Goal: Find specific page/section: Find specific page/section

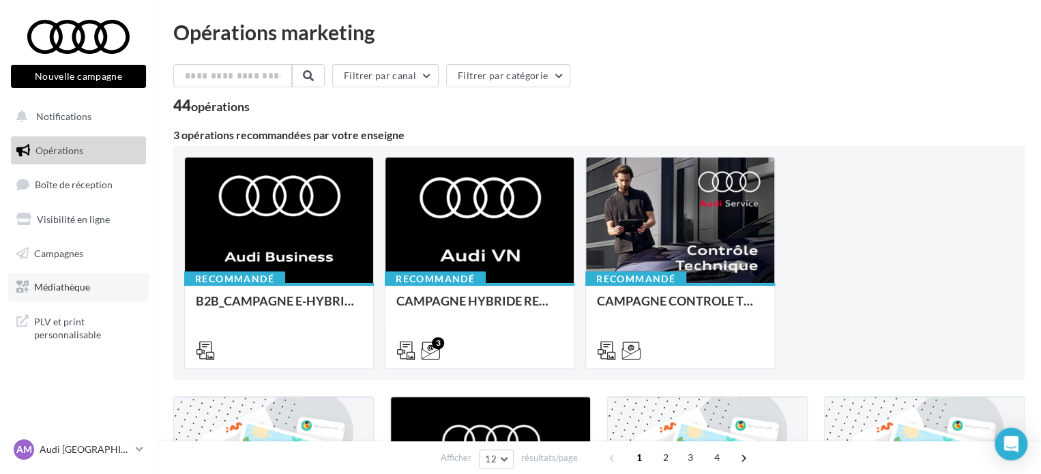
click at [76, 279] on link "Médiathèque" at bounding box center [78, 287] width 140 height 29
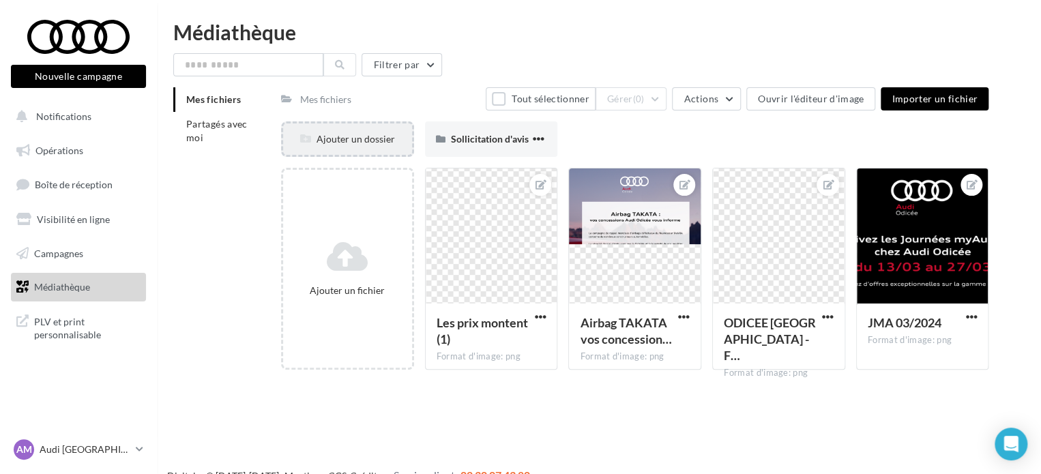
drag, startPoint x: 232, startPoint y: 127, endPoint x: 306, endPoint y: 146, distance: 76.1
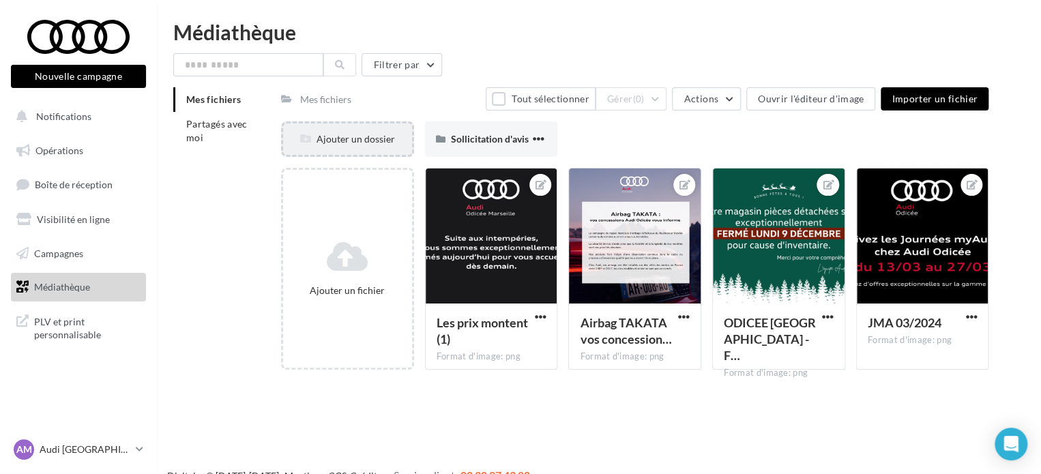
click at [293, 141] on div "Mes fichiers Partagés avec moi Mes fichiers Tout sélectionner Gérer (0) Actions…" at bounding box center [604, 233] width 862 height 293
click at [213, 134] on li "Partagés avec moi" at bounding box center [221, 131] width 97 height 38
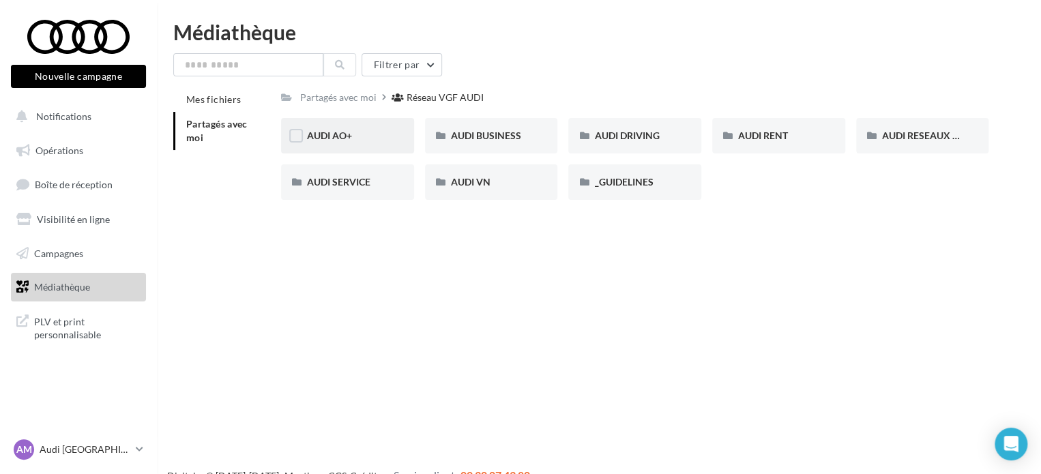
click at [352, 128] on div "AUDI AO+" at bounding box center [347, 135] width 133 height 35
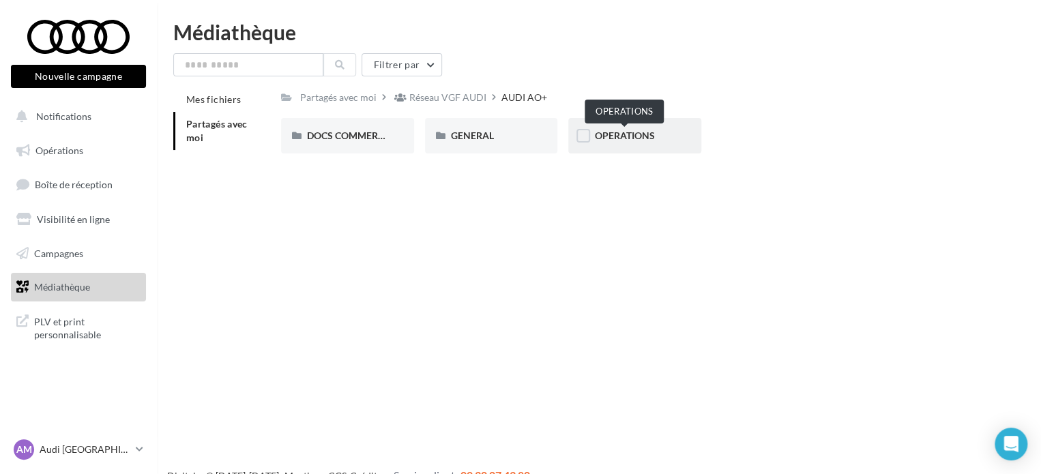
click at [681, 136] on div "OPERATIONS" at bounding box center [634, 135] width 133 height 35
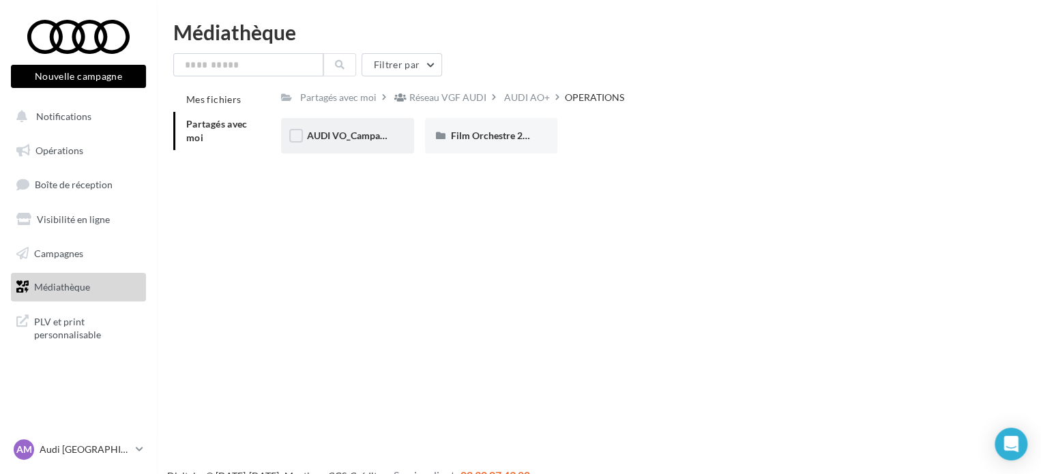
click at [403, 132] on div "AUDI VO_Campagne_Octobre" at bounding box center [347, 135] width 133 height 35
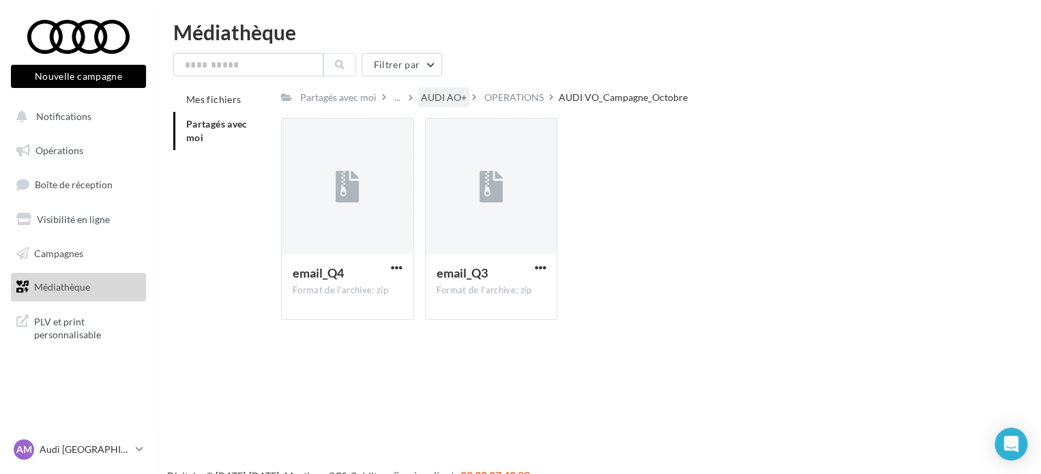
click at [447, 96] on div "AUDI AO+" at bounding box center [444, 98] width 46 height 14
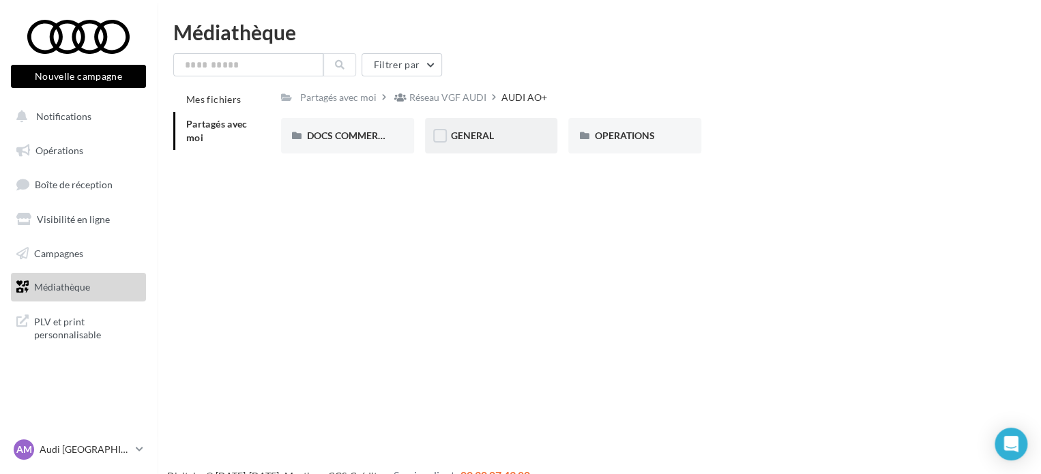
click at [502, 132] on div "GENERAL" at bounding box center [491, 136] width 81 height 14
click at [687, 134] on div "Sélection de votre partenaire" at bounding box center [634, 135] width 133 height 35
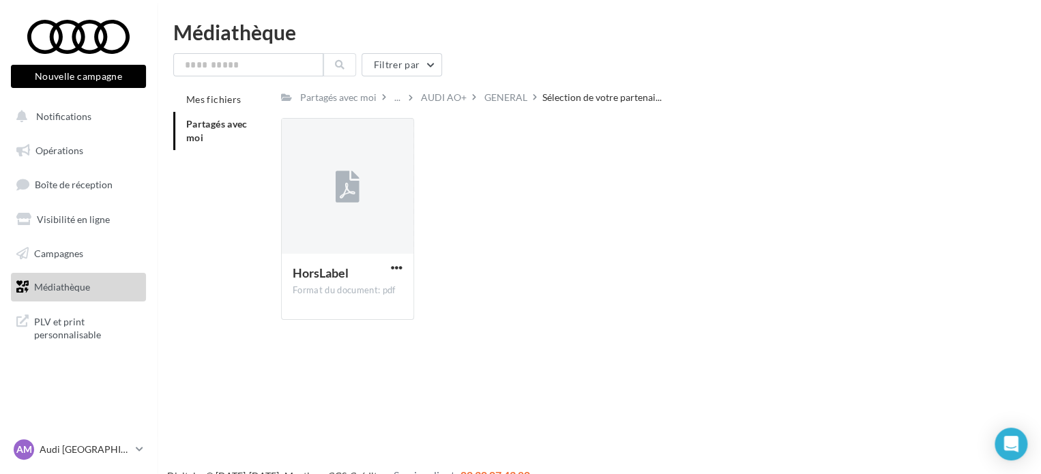
click at [213, 128] on span "Partagés avec moi" at bounding box center [216, 130] width 61 height 25
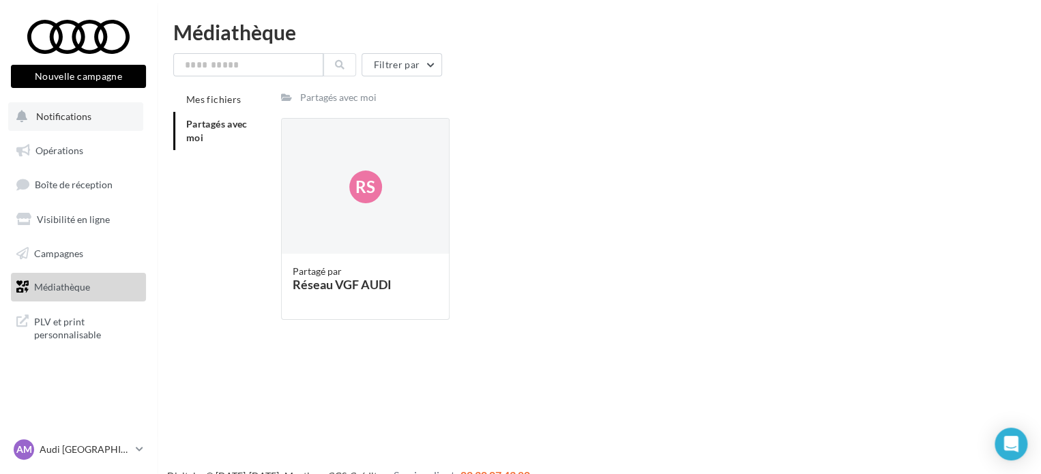
click at [39, 103] on button "Notifications" at bounding box center [75, 116] width 135 height 29
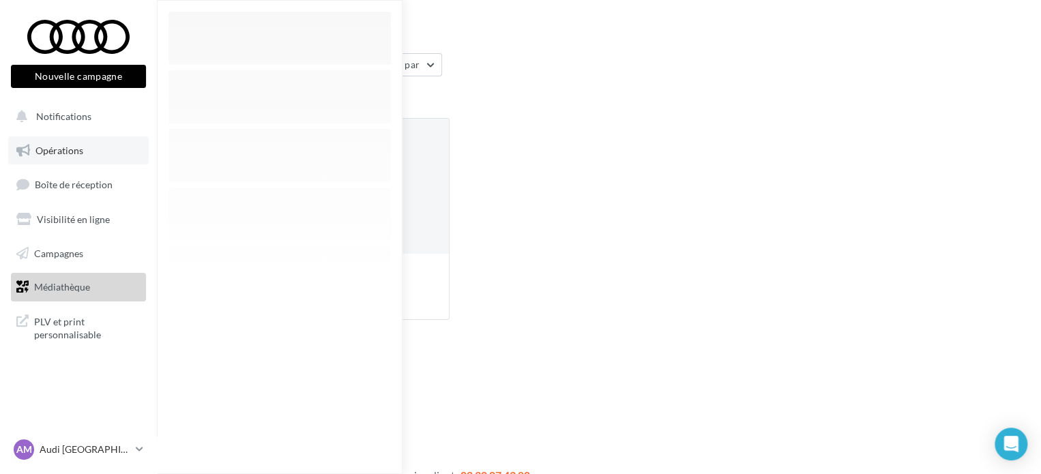
click at [63, 144] on link "Opérations" at bounding box center [78, 150] width 140 height 29
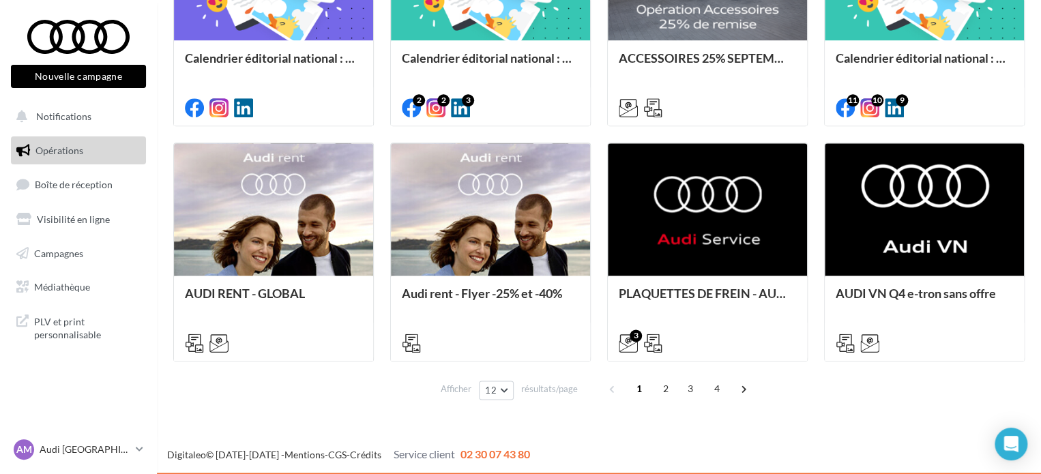
scroll to position [725, 0]
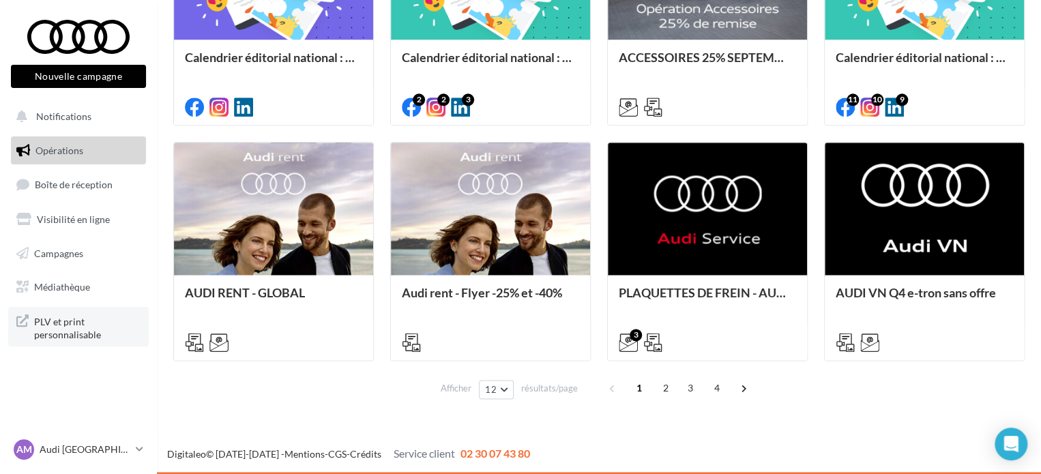
click at [85, 321] on span "PLV et print personnalisable" at bounding box center [87, 326] width 106 height 29
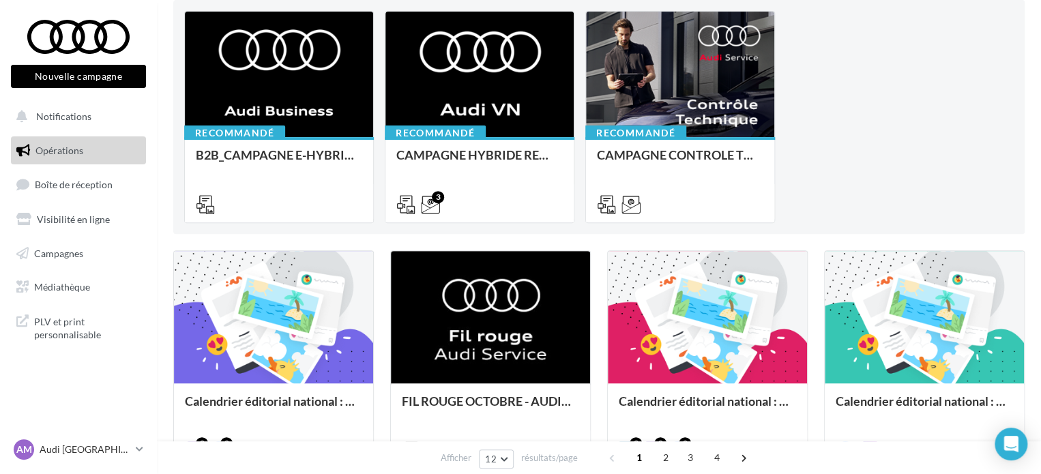
scroll to position [248, 0]
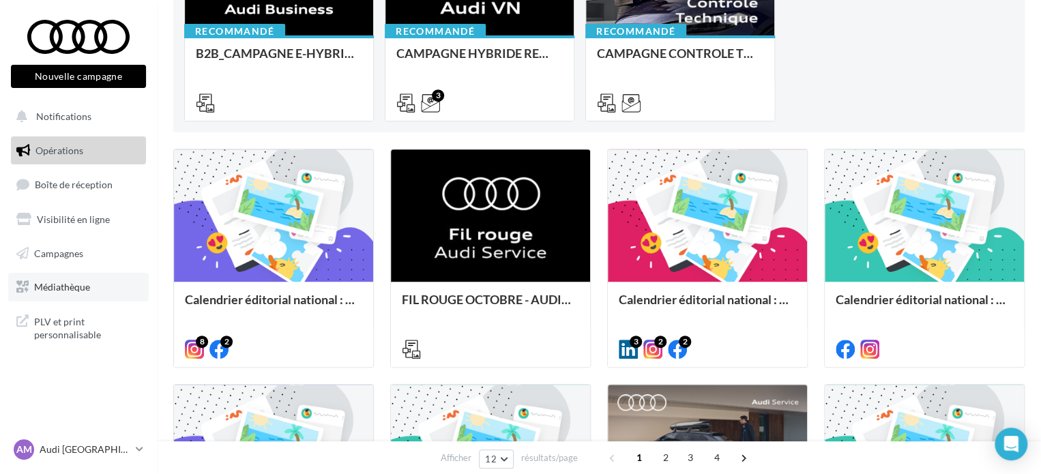
click at [93, 293] on link "Médiathèque" at bounding box center [78, 287] width 140 height 29
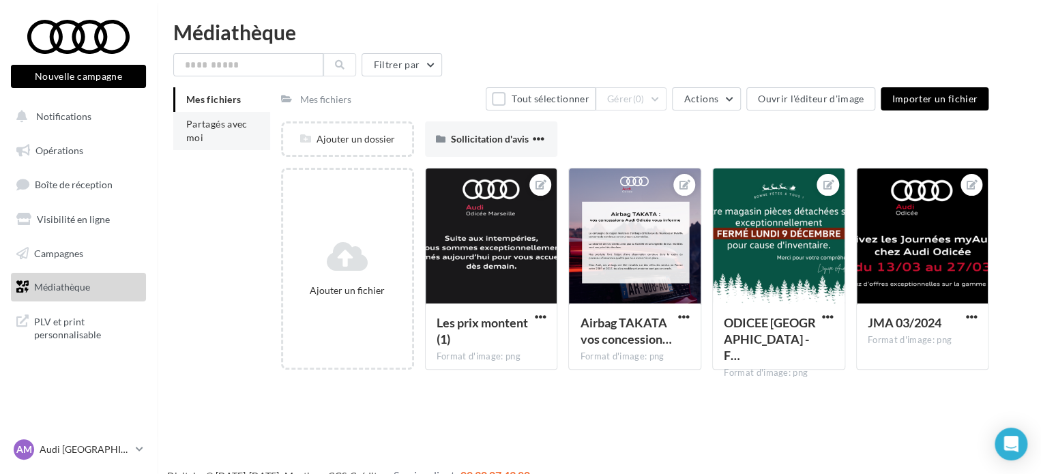
click at [218, 130] on span "Partagés avec moi" at bounding box center [216, 130] width 61 height 25
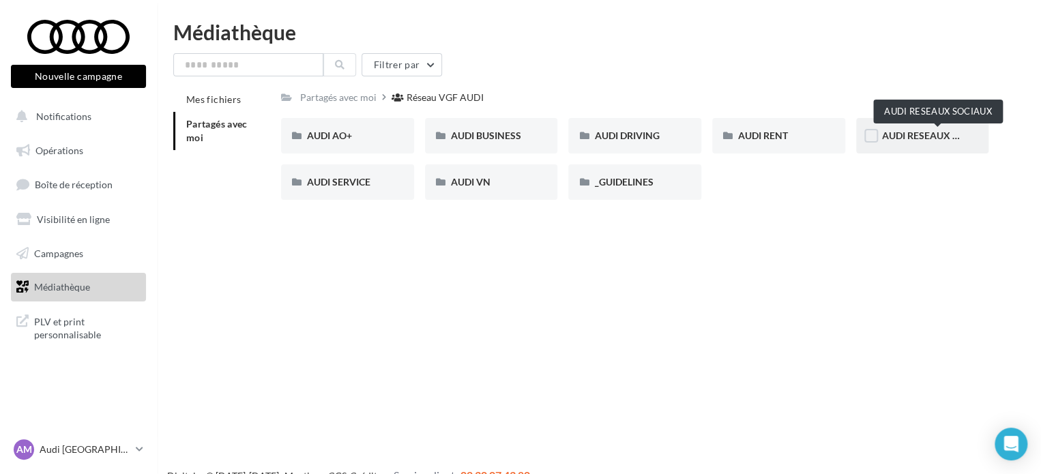
click at [969, 140] on div "AUDI RESEAUX SOCIAUX" at bounding box center [922, 135] width 133 height 35
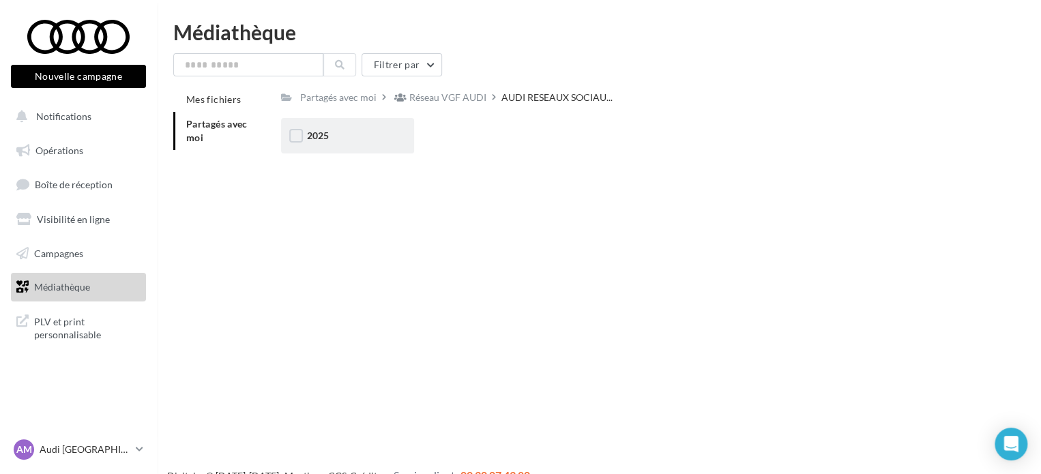
click at [397, 137] on div "2025" at bounding box center [347, 135] width 133 height 35
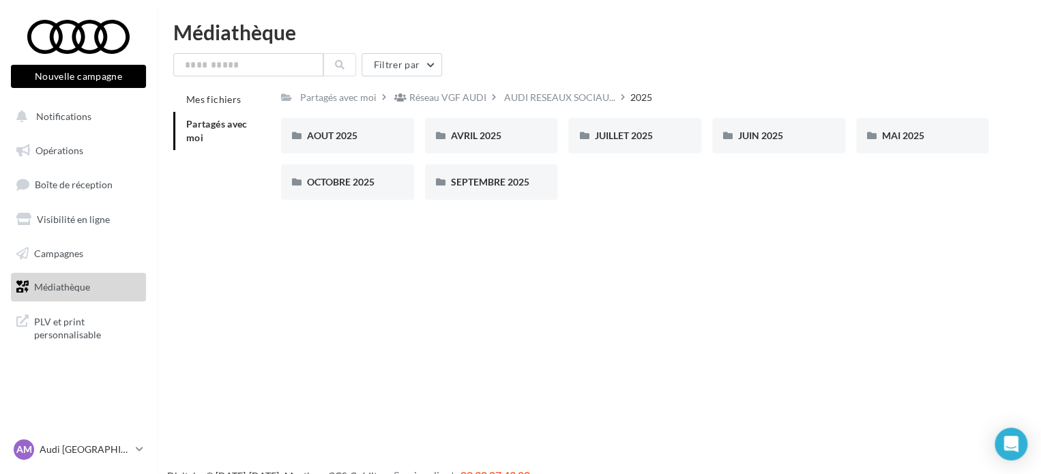
click at [222, 119] on span "Partagés avec moi" at bounding box center [216, 130] width 61 height 25
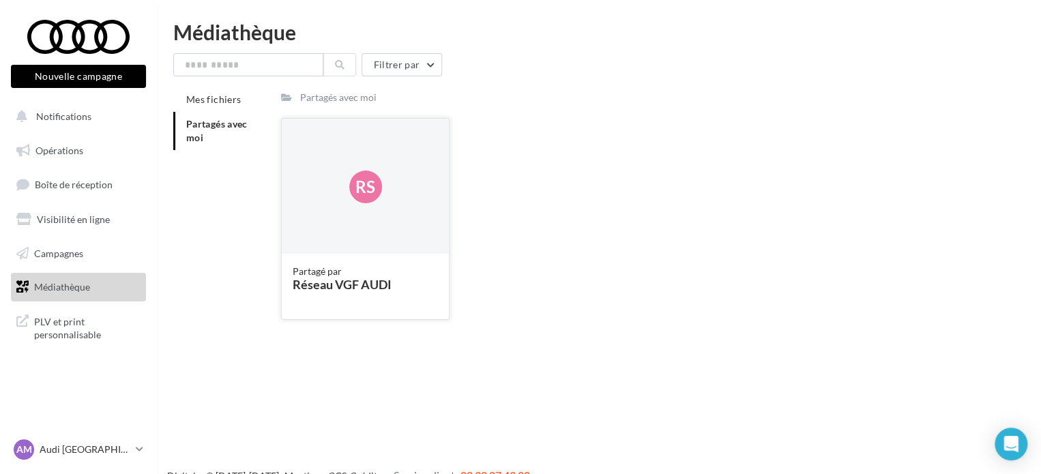
click at [331, 213] on div "Rs" at bounding box center [365, 187] width 167 height 136
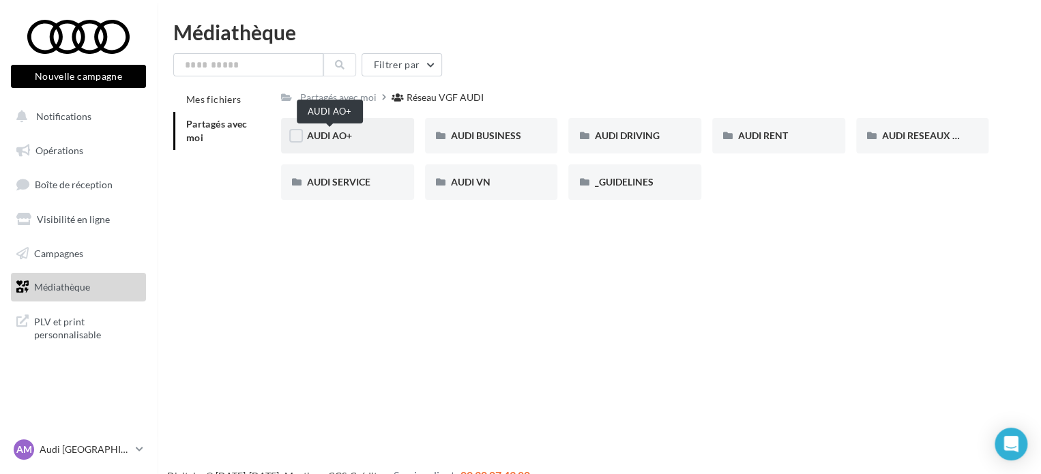
click at [351, 133] on span "AUDI AO+" at bounding box center [329, 136] width 45 height 12
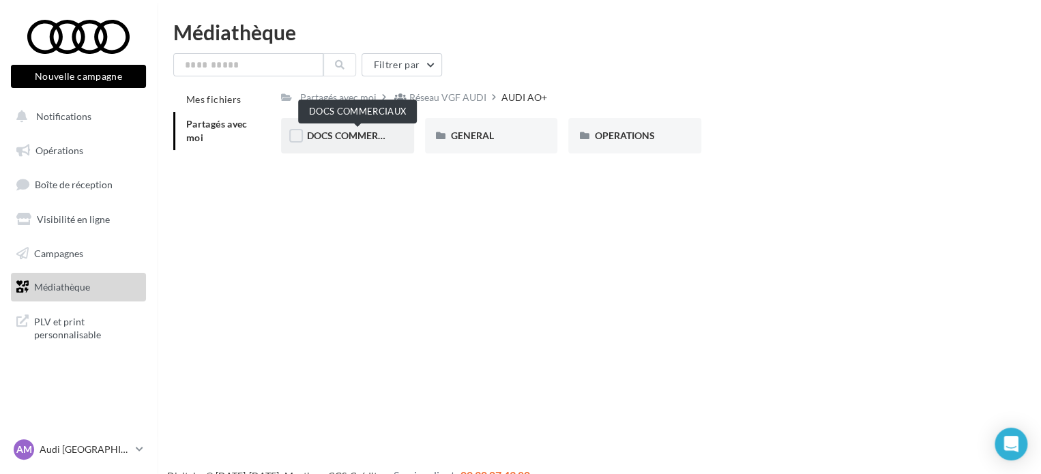
click at [370, 139] on span "DOCS COMMERCIAUX" at bounding box center [357, 136] width 100 height 12
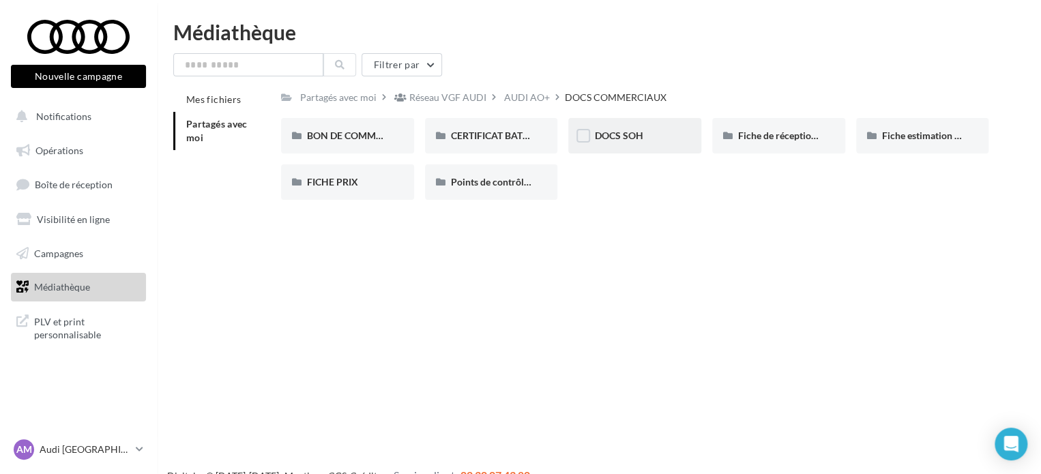
click at [666, 140] on div "DOCS SOH" at bounding box center [634, 136] width 81 height 14
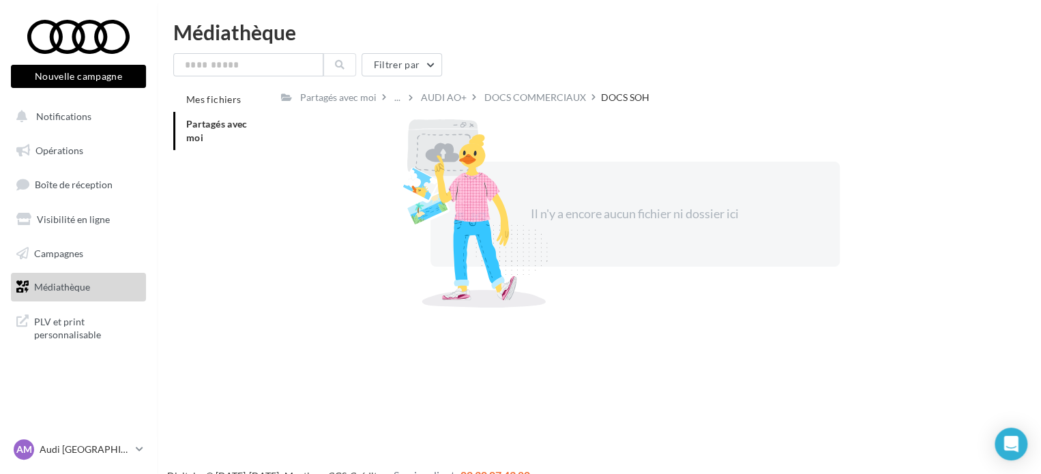
click at [234, 121] on span "Partagés avec moi" at bounding box center [216, 130] width 61 height 25
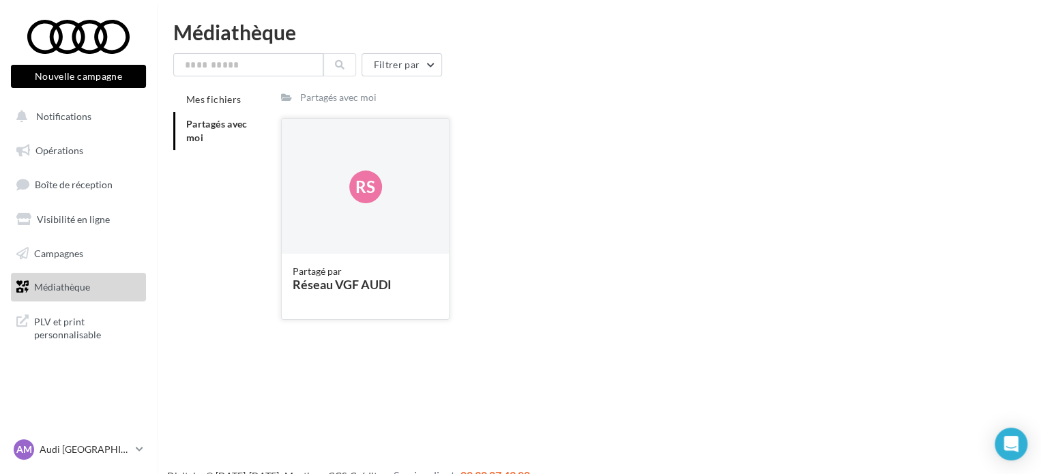
click at [350, 162] on div "Rs" at bounding box center [365, 187] width 167 height 136
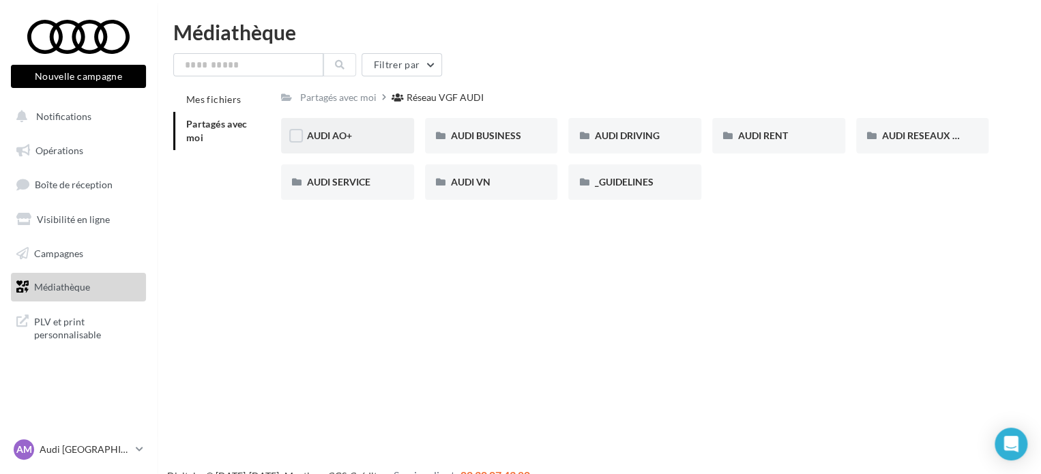
click at [382, 130] on div "AUDI AO+" at bounding box center [347, 136] width 81 height 14
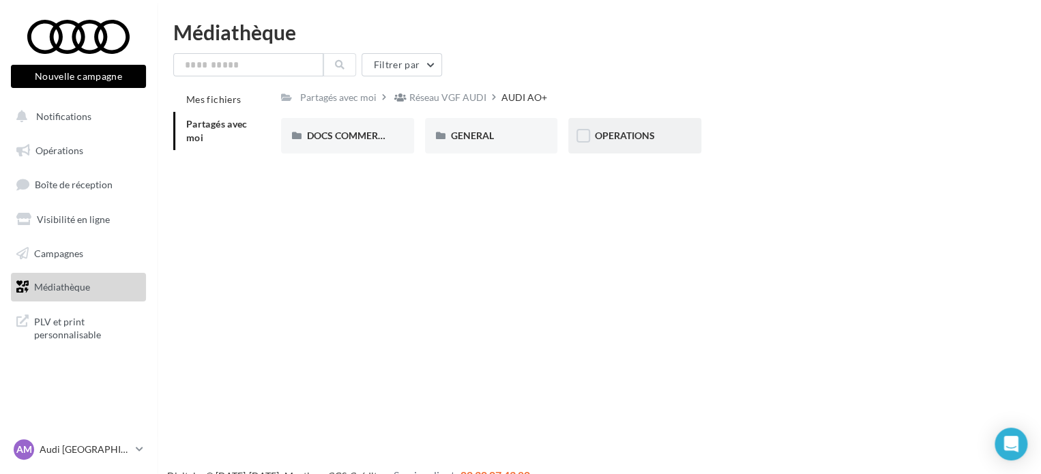
click at [685, 149] on div "OPERATIONS" at bounding box center [634, 135] width 133 height 35
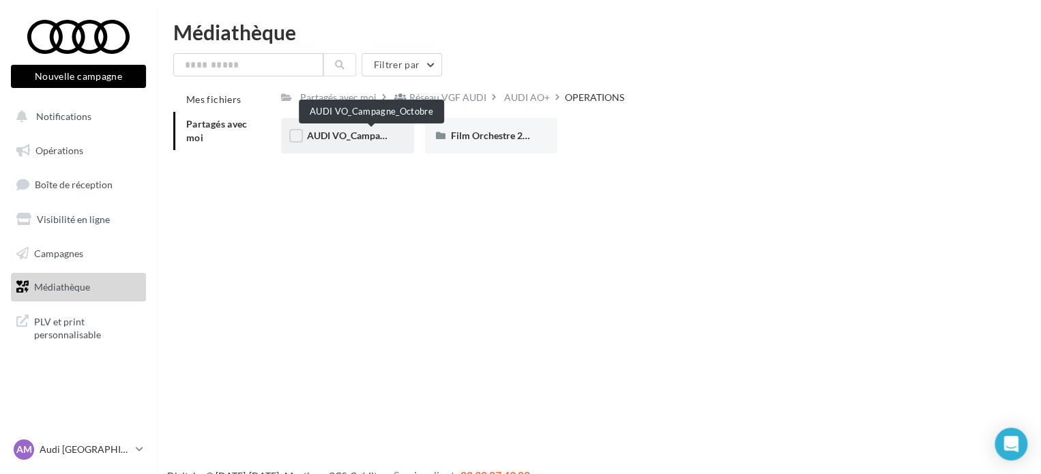
click at [392, 139] on div "AUDI VO_Campagne_Octobre" at bounding box center [347, 135] width 133 height 35
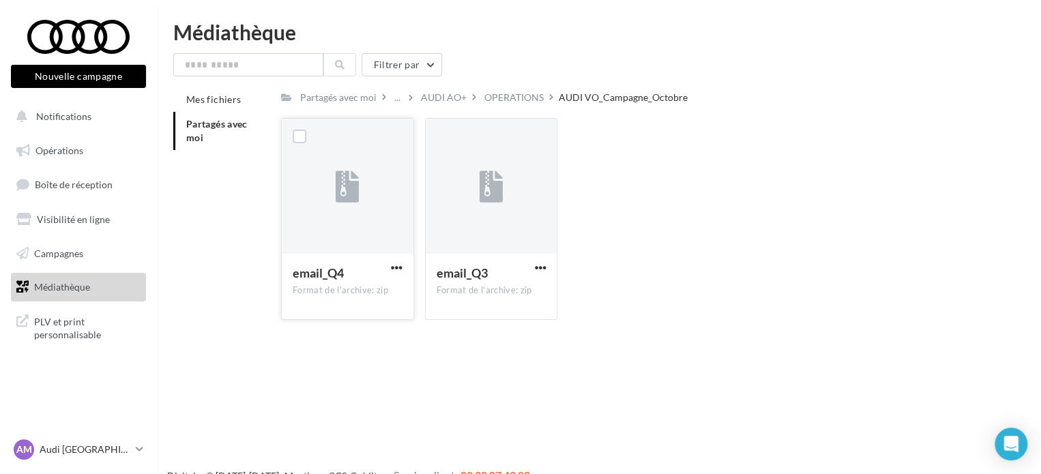
click at [366, 203] on div at bounding box center [348, 187] width 132 height 136
click at [79, 327] on span "PLV et print personnalisable" at bounding box center [87, 326] width 106 height 29
click at [69, 147] on span "Opérations" at bounding box center [59, 151] width 48 height 12
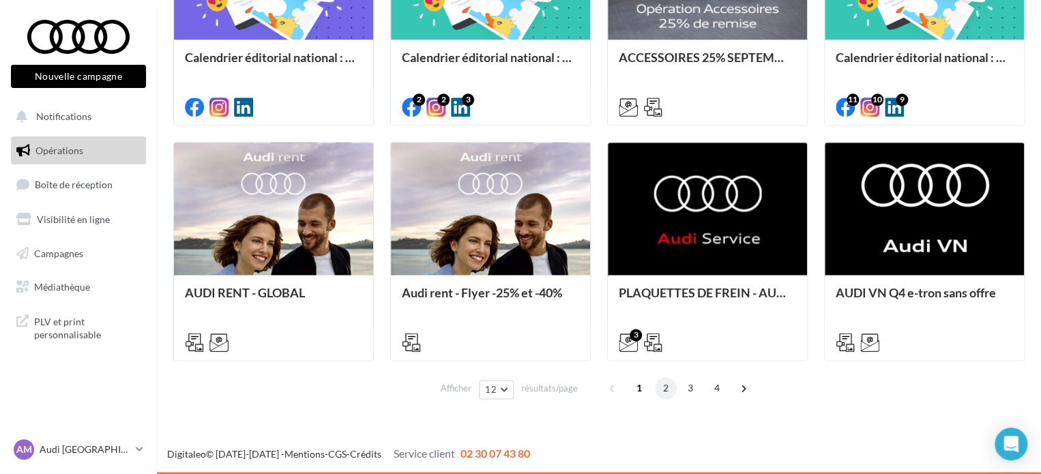
click at [660, 382] on span "2" at bounding box center [666, 388] width 22 height 22
